Goal: Communication & Community: Answer question/provide support

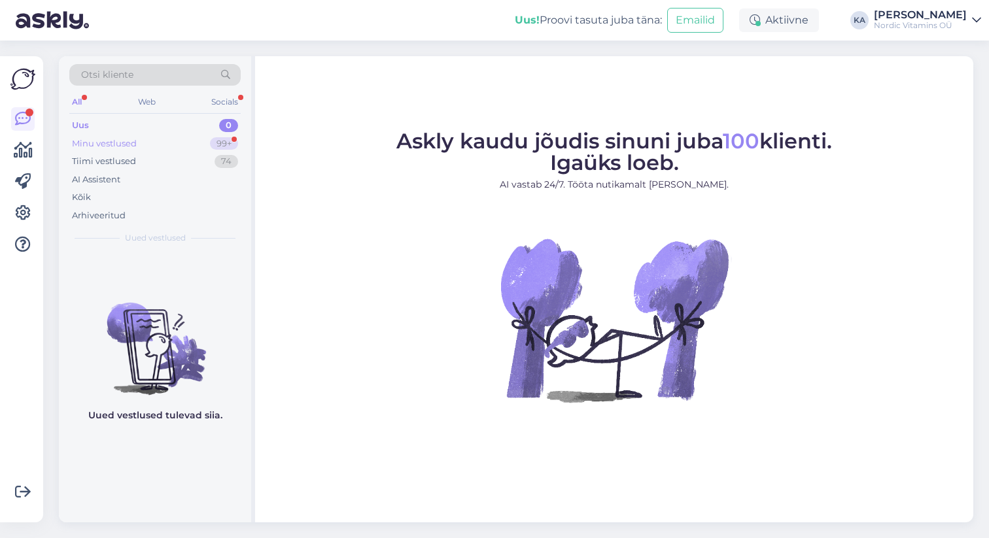
click at [192, 143] on div "Minu vestlused 99+" at bounding box center [154, 144] width 171 height 18
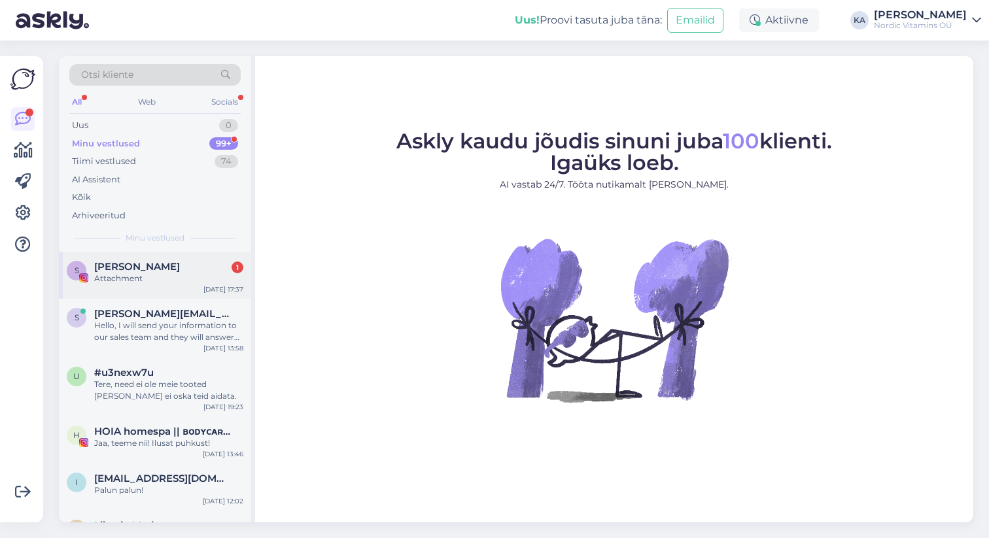
click at [162, 286] on div "S [PERSON_NAME] 1 Attachment [DATE] 17:37" at bounding box center [155, 275] width 192 height 47
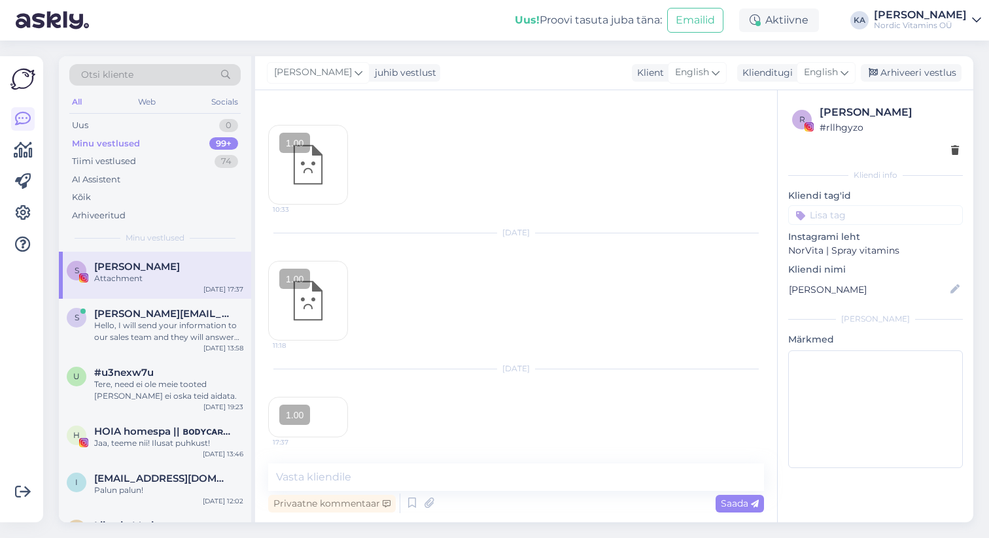
scroll to position [146, 0]
click at [331, 397] on div "17:37" at bounding box center [308, 417] width 80 height 41
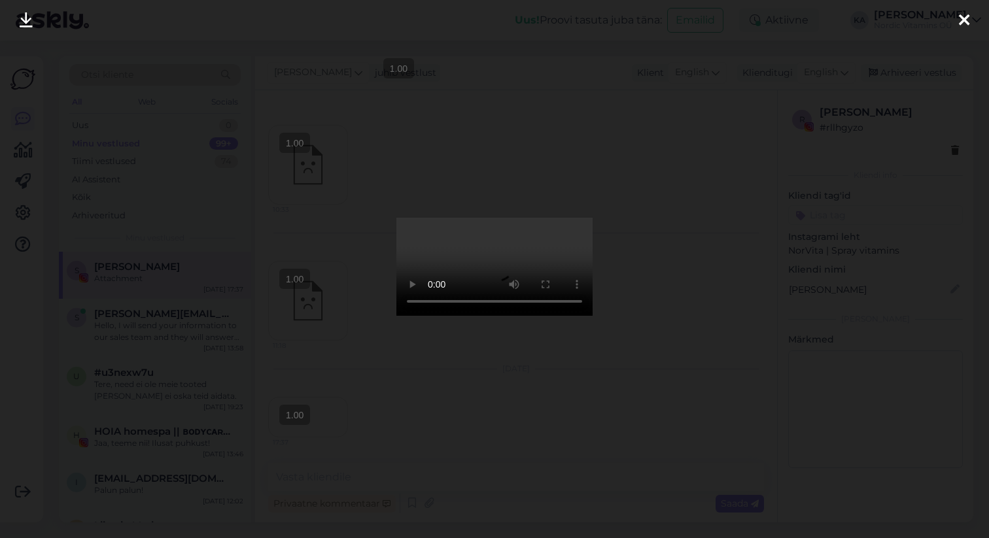
click at [955, 20] on div at bounding box center [964, 20] width 26 height 41
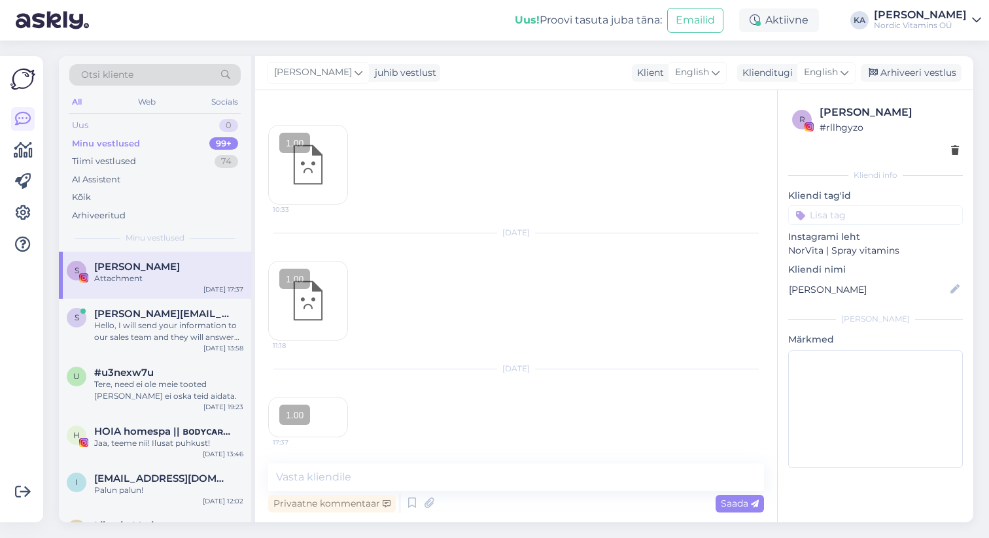
click at [99, 129] on div "Uus 0" at bounding box center [154, 125] width 171 height 18
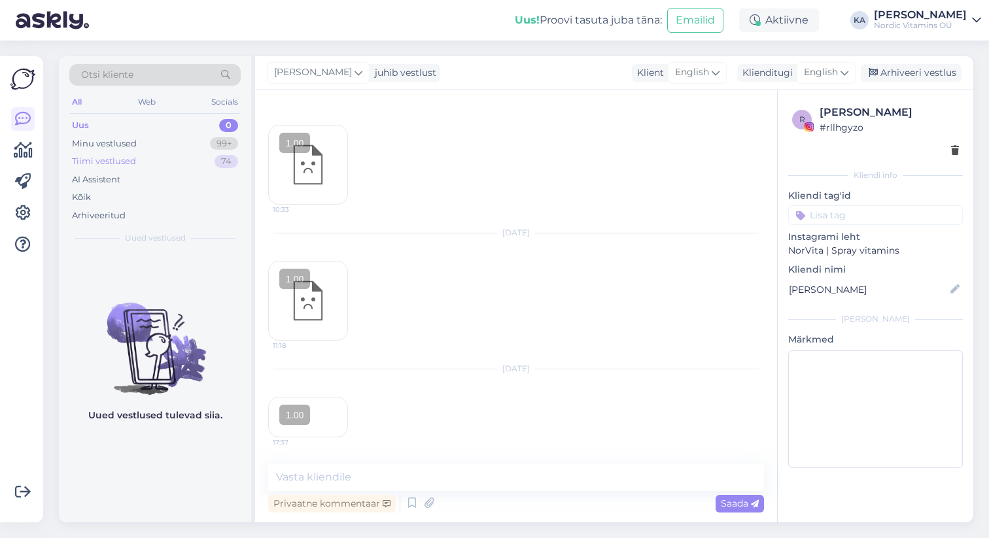
click at [128, 160] on div "Tiimi vestlused" at bounding box center [104, 161] width 64 height 13
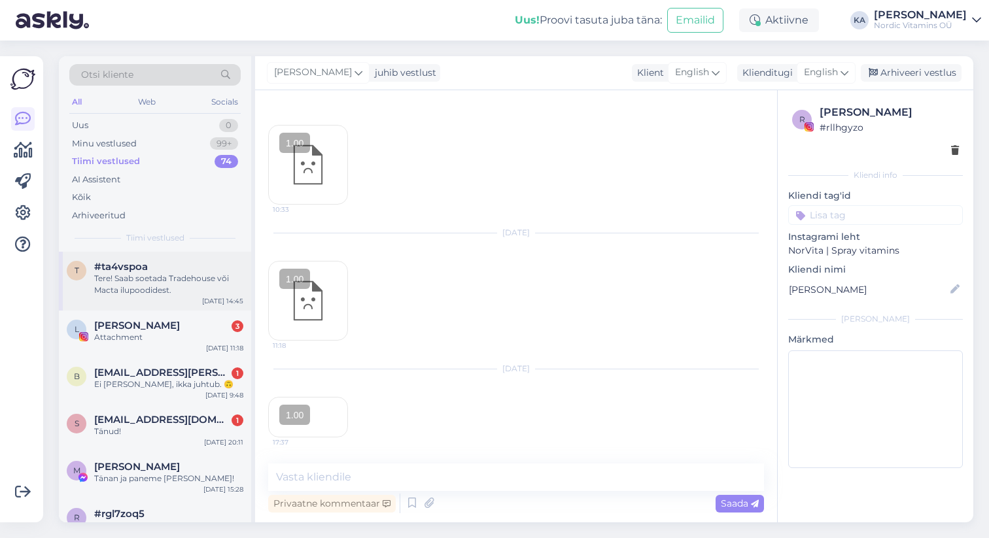
click at [154, 290] on div "Tere! Saab soetada Tradehouse või Macta ilupoodidest." at bounding box center [168, 285] width 149 height 24
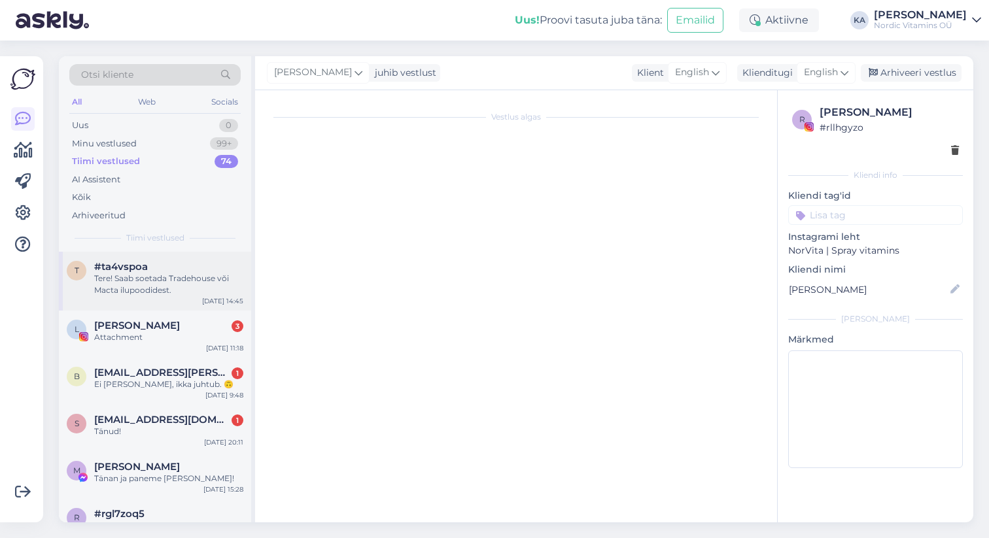
scroll to position [37, 0]
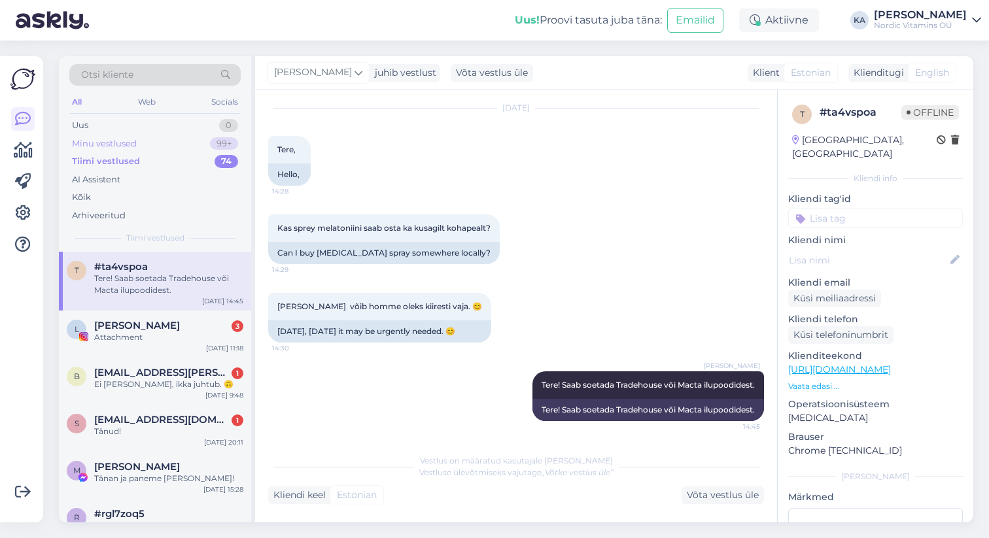
click at [122, 138] on div "Minu vestlused" at bounding box center [104, 143] width 65 height 13
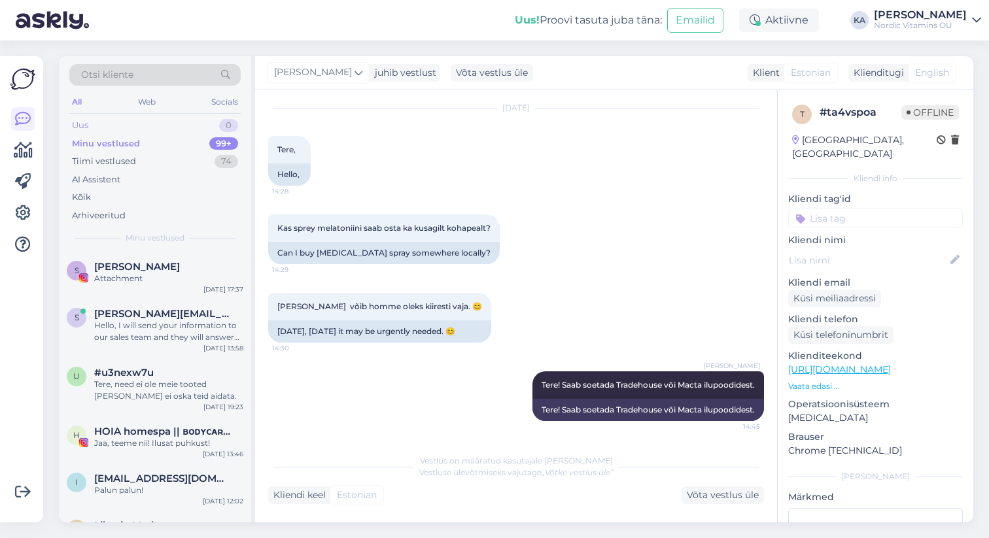
click at [117, 128] on div "Uus 0" at bounding box center [154, 125] width 171 height 18
